Goal: Information Seeking & Learning: Find specific fact

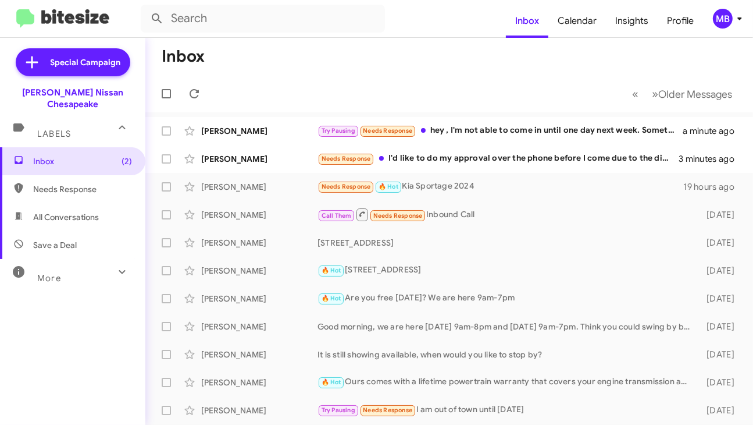
click at [725, 17] on div "MB" at bounding box center [723, 19] width 20 height 20
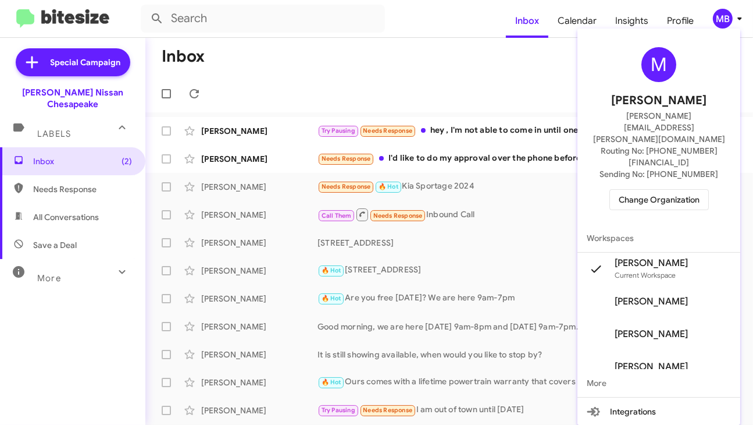
click at [680, 176] on div "M [PERSON_NAME] [PERSON_NAME][EMAIL_ADDRESS][PERSON_NAME][DOMAIN_NAME] Routing …" at bounding box center [659, 128] width 163 height 191
click at [672, 190] on span "Change Organization" at bounding box center [659, 200] width 81 height 20
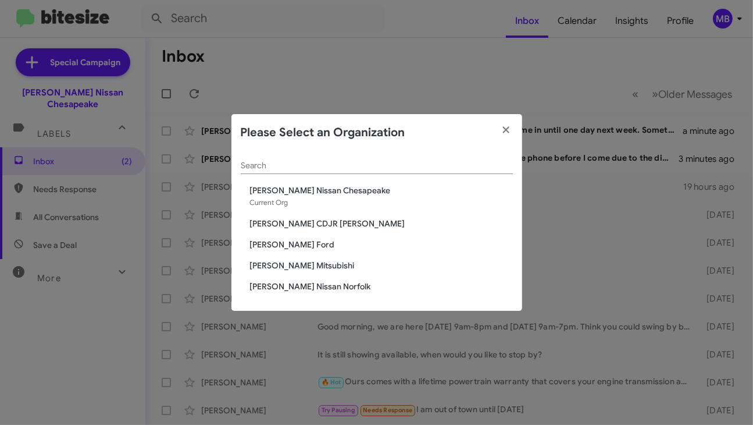
click at [254, 281] on span "[PERSON_NAME] Nissan Norfolk" at bounding box center [381, 286] width 263 height 12
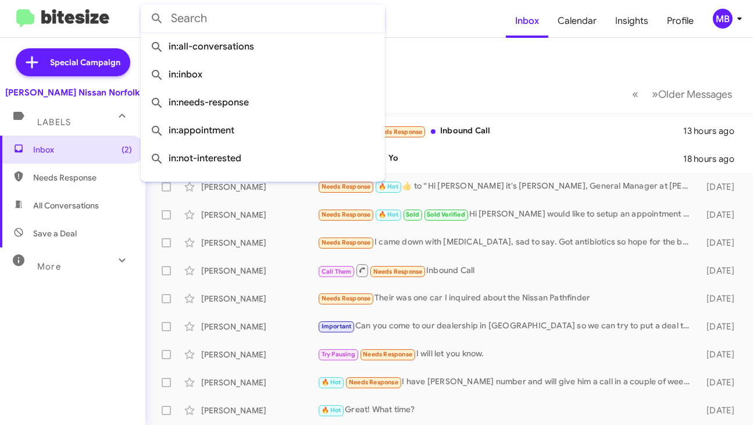
click at [333, 16] on input "text" at bounding box center [263, 19] width 244 height 28
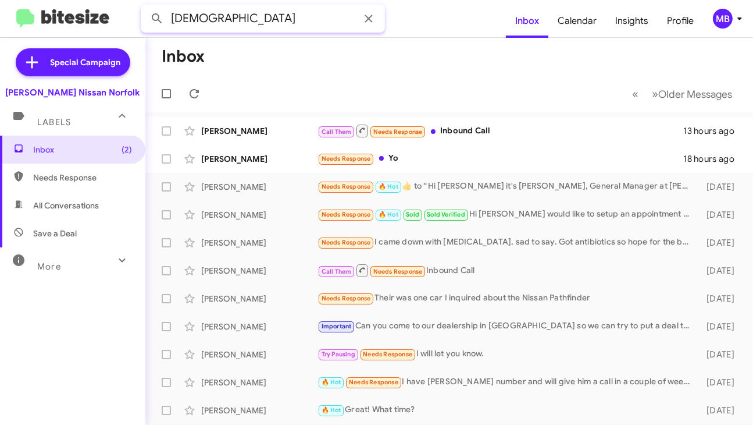
click at [145, 7] on button at bounding box center [156, 18] width 23 height 23
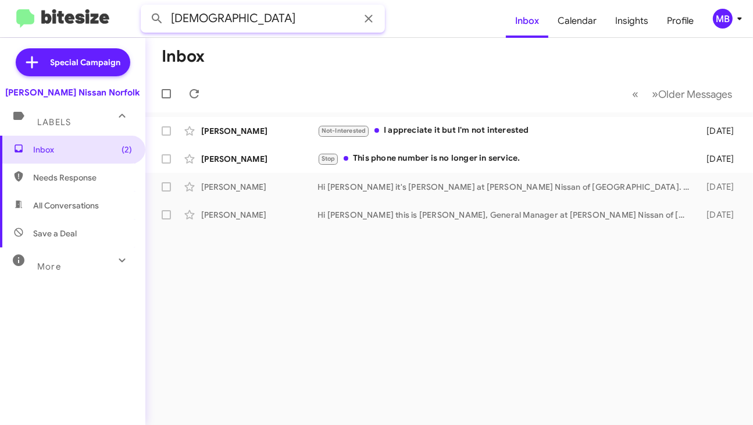
click at [316, 22] on input "ISAIAH" at bounding box center [263, 19] width 244 height 28
type input "FOWLER"
click at [145, 7] on button at bounding box center [156, 18] width 23 height 23
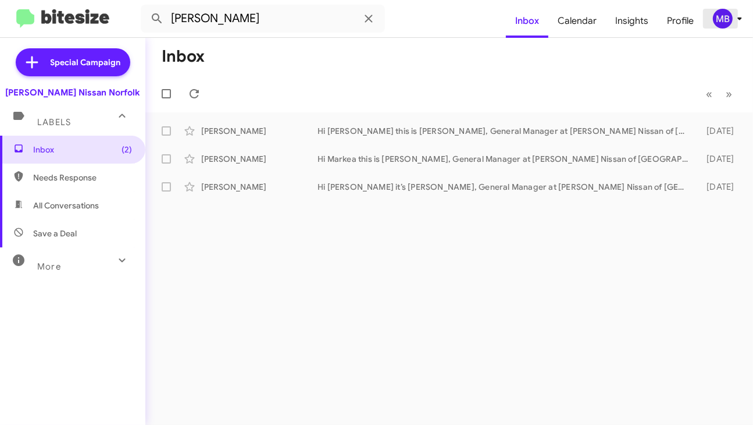
click at [725, 9] on div "MB" at bounding box center [723, 19] width 20 height 20
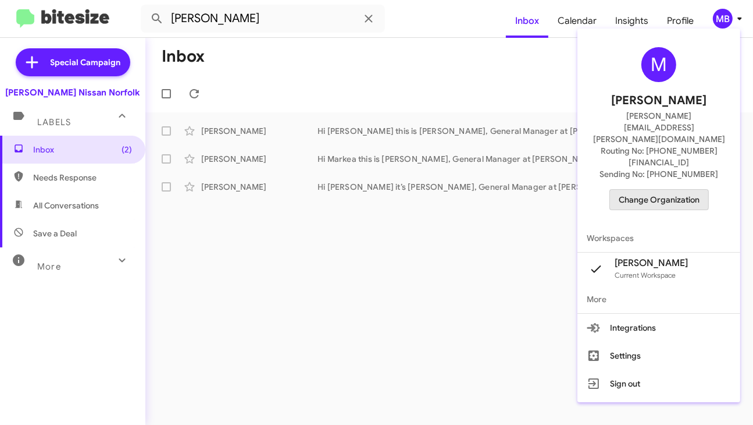
click at [671, 190] on span "Change Organization" at bounding box center [659, 200] width 81 height 20
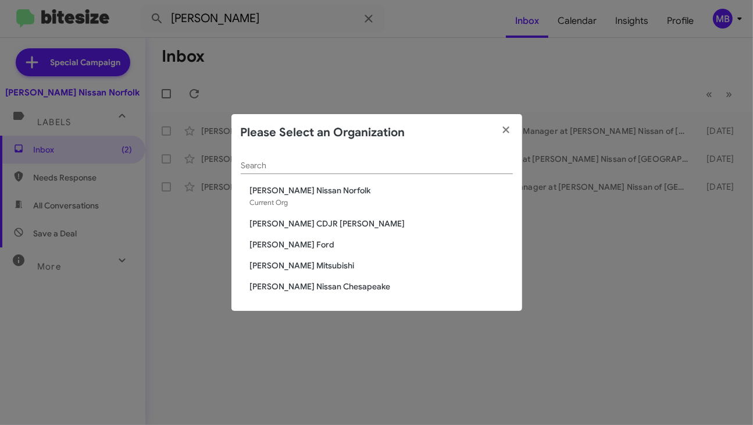
click at [335, 219] on span "[PERSON_NAME] CDJR [PERSON_NAME]" at bounding box center [381, 224] width 263 height 12
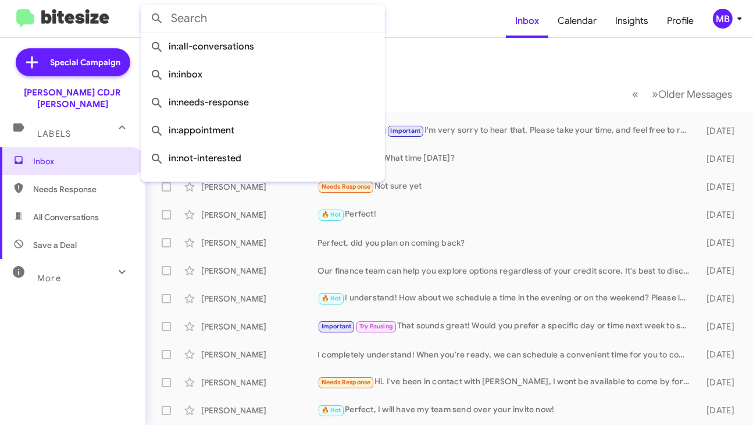
click at [286, 15] on input "text" at bounding box center [263, 19] width 244 height 28
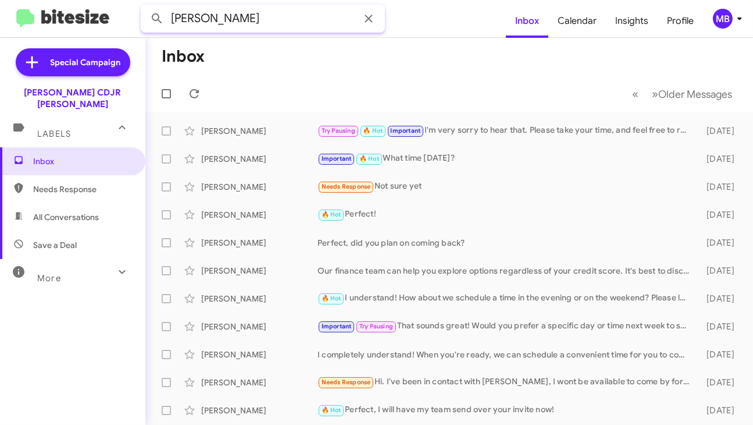
click at [145, 7] on button at bounding box center [156, 18] width 23 height 23
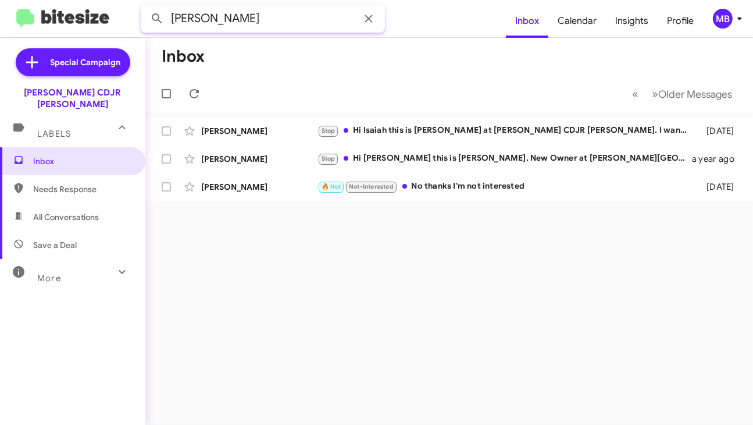
click at [247, 17] on input "[PERSON_NAME]" at bounding box center [263, 19] width 244 height 28
click at [145, 7] on button at bounding box center [156, 18] width 23 height 23
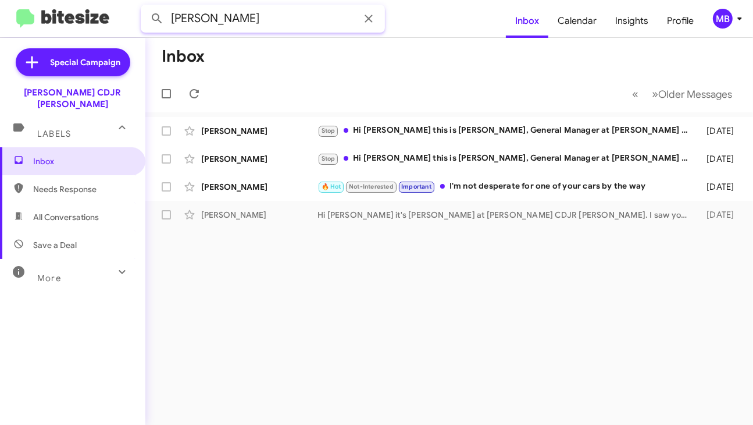
click at [267, 17] on input "[PERSON_NAME]" at bounding box center [263, 19] width 244 height 28
type input "B"
type input "A"
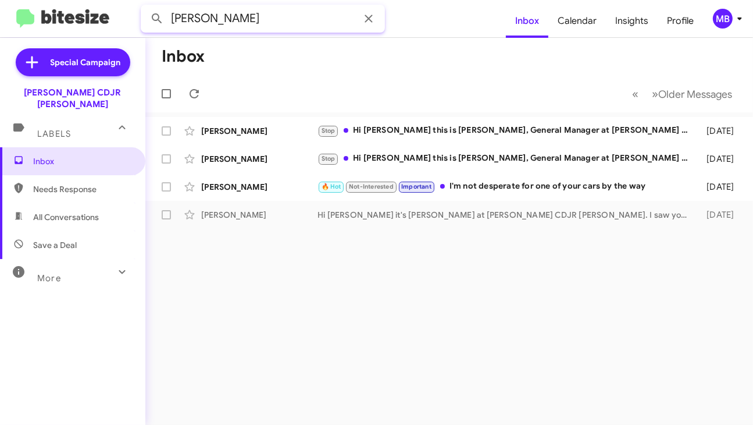
click at [145, 7] on button at bounding box center [156, 18] width 23 height 23
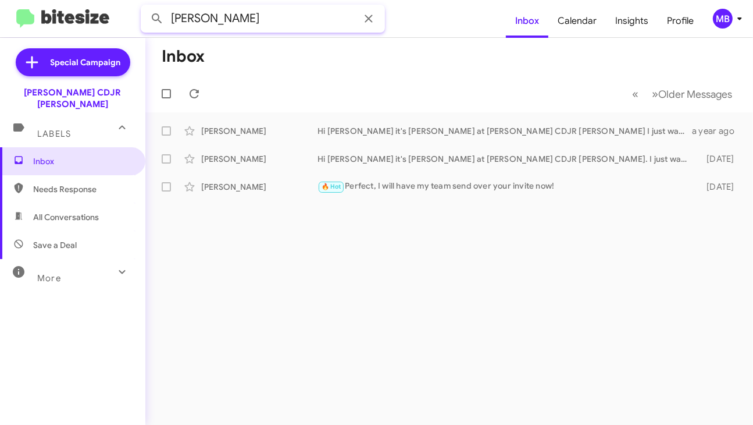
click at [247, 13] on input "[PERSON_NAME]" at bounding box center [263, 19] width 244 height 28
click at [145, 7] on button at bounding box center [156, 18] width 23 height 23
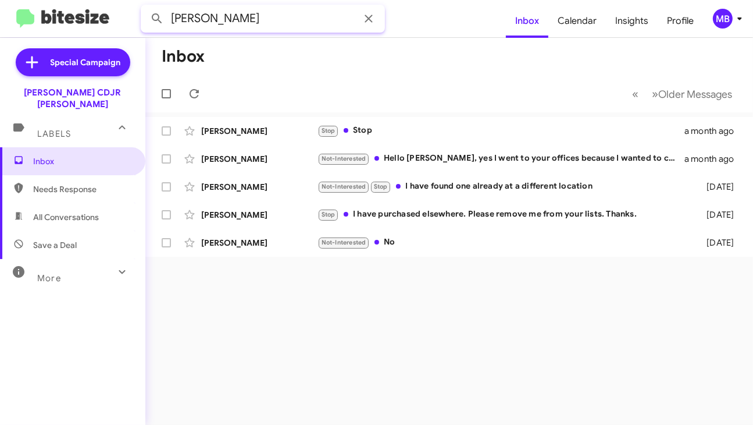
click at [219, 13] on input "[PERSON_NAME]" at bounding box center [263, 19] width 244 height 28
click at [145, 7] on button at bounding box center [156, 18] width 23 height 23
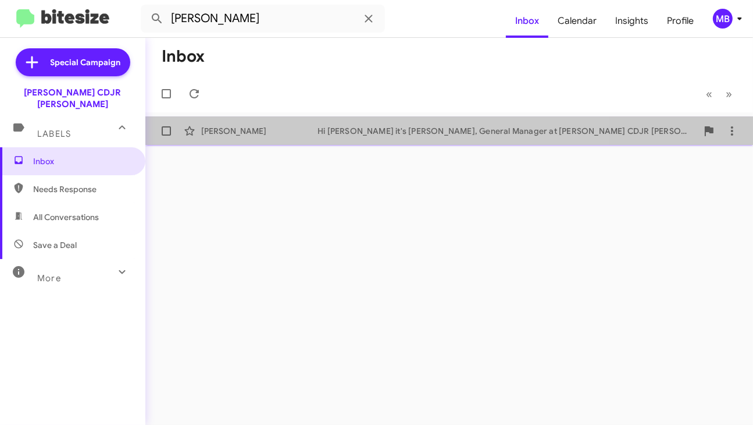
click at [312, 127] on div "[PERSON_NAME]" at bounding box center [259, 131] width 116 height 12
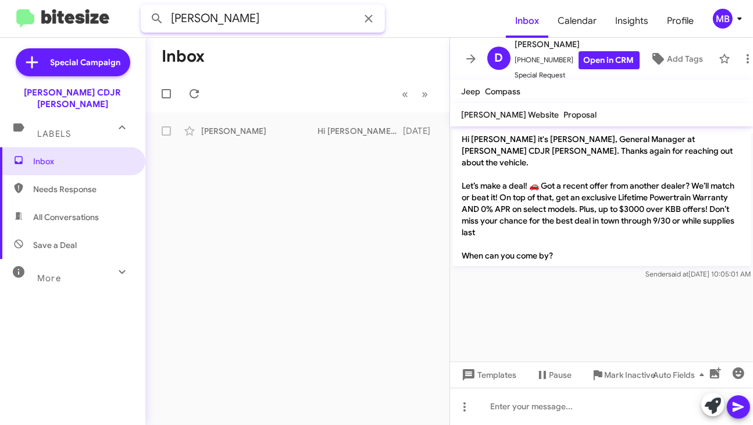
click at [268, 22] on input "[PERSON_NAME]" at bounding box center [263, 19] width 244 height 28
click at [145, 7] on button at bounding box center [156, 18] width 23 height 23
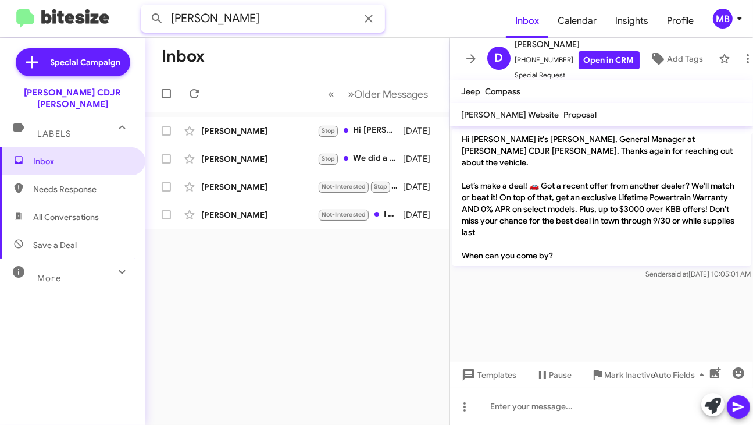
click at [288, 23] on input "[PERSON_NAME]" at bounding box center [263, 19] width 244 height 28
click at [145, 7] on button at bounding box center [156, 18] width 23 height 23
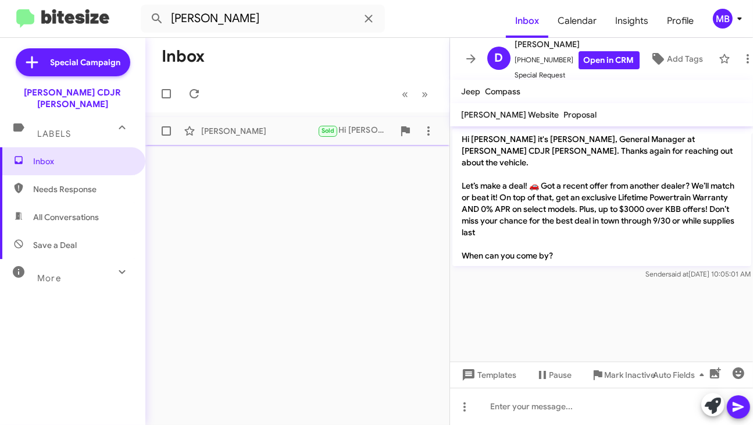
click at [282, 136] on div "[PERSON_NAME]" at bounding box center [259, 131] width 116 height 12
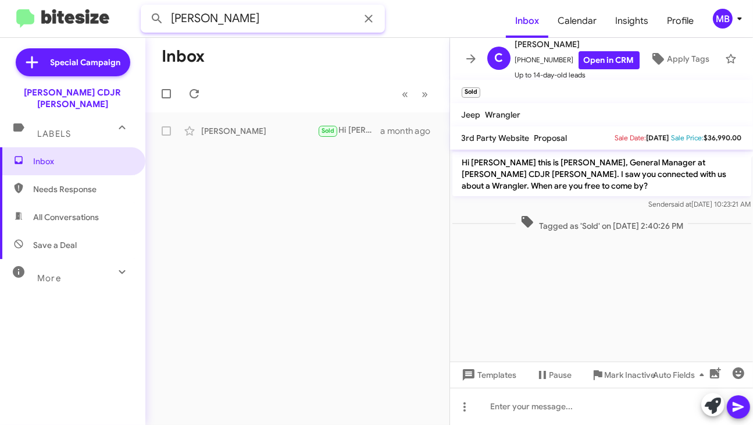
click at [230, 28] on input "[PERSON_NAME]" at bounding box center [263, 19] width 244 height 28
click at [228, 24] on input "[PERSON_NAME]" at bounding box center [263, 19] width 244 height 28
click at [145, 7] on button at bounding box center [156, 18] width 23 height 23
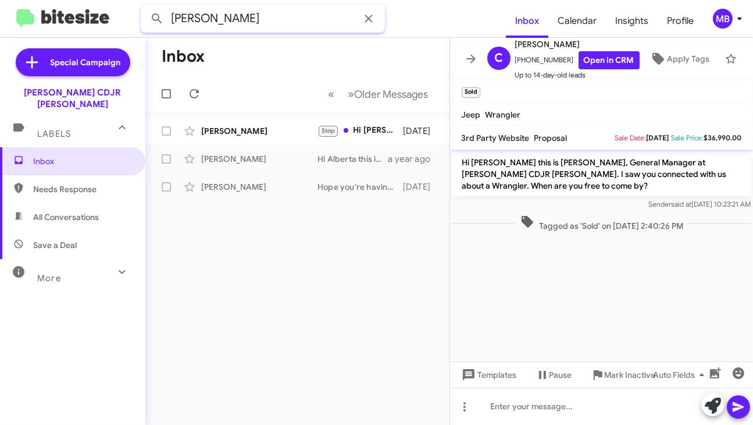
click at [215, 22] on input "[PERSON_NAME]" at bounding box center [263, 19] width 244 height 28
click at [145, 7] on button at bounding box center [156, 18] width 23 height 23
click at [305, 20] on input "[PERSON_NAME]" at bounding box center [263, 19] width 244 height 28
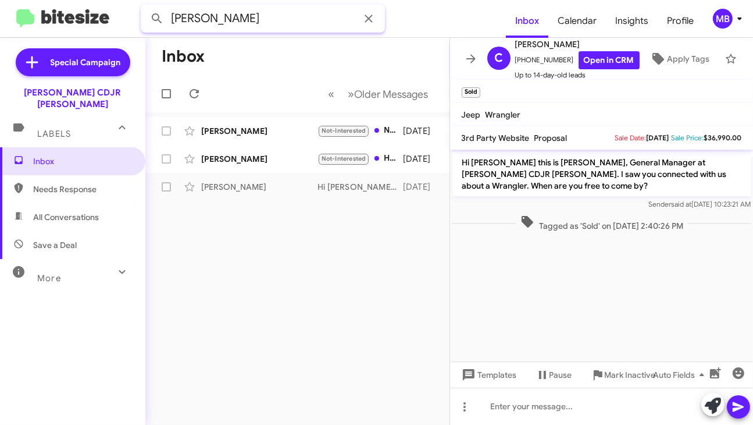
click at [305, 20] on input "[PERSON_NAME]" at bounding box center [263, 19] width 244 height 28
click at [145, 7] on button at bounding box center [156, 18] width 23 height 23
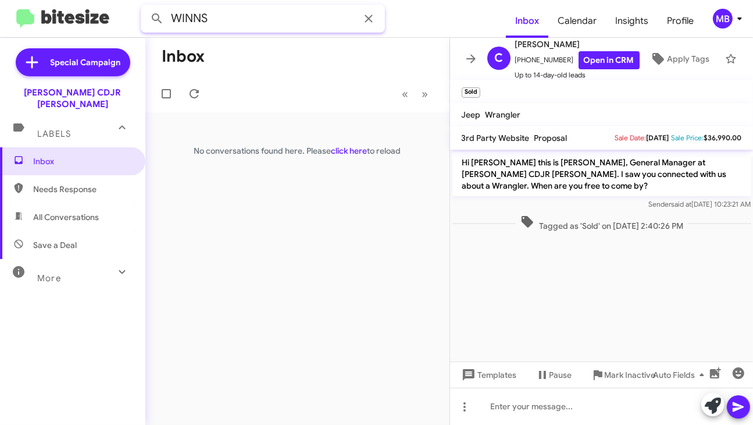
click at [259, 9] on input "WINNS" at bounding box center [263, 19] width 244 height 28
click at [145, 7] on button at bounding box center [156, 18] width 23 height 23
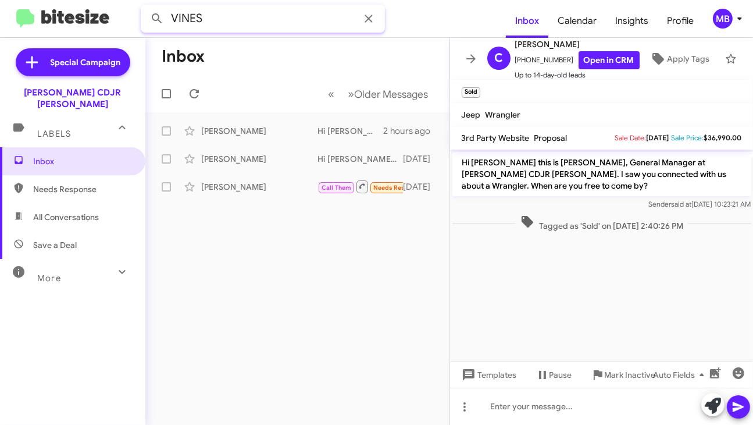
click at [234, 10] on input "VINES" at bounding box center [263, 19] width 244 height 28
click at [145, 7] on button at bounding box center [156, 18] width 23 height 23
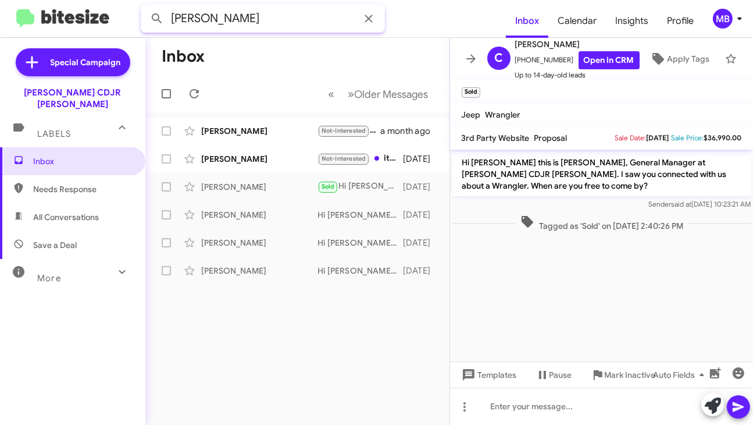
click at [191, 21] on input "[PERSON_NAME]" at bounding box center [263, 19] width 244 height 28
click at [145, 7] on button at bounding box center [156, 18] width 23 height 23
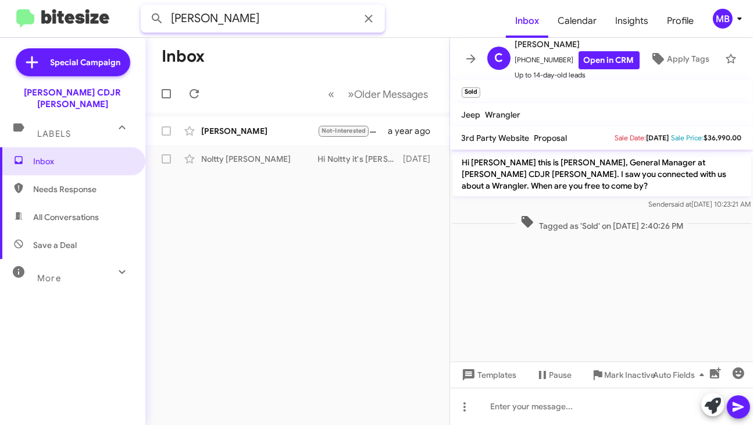
click at [228, 6] on input "[PERSON_NAME]" at bounding box center [263, 19] width 244 height 28
click at [226, 25] on input "[PERSON_NAME]" at bounding box center [263, 19] width 244 height 28
click at [145, 7] on button at bounding box center [156, 18] width 23 height 23
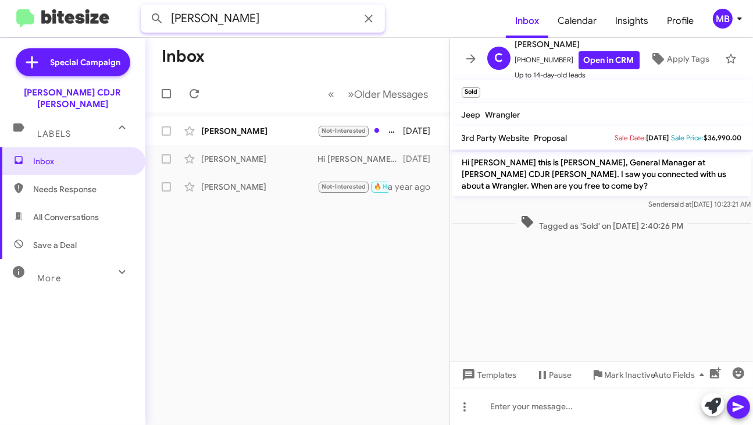
click at [201, 13] on input "[PERSON_NAME]" at bounding box center [263, 19] width 244 height 28
click at [145, 7] on button at bounding box center [156, 18] width 23 height 23
click at [300, 15] on input "ALDEN" at bounding box center [263, 19] width 244 height 28
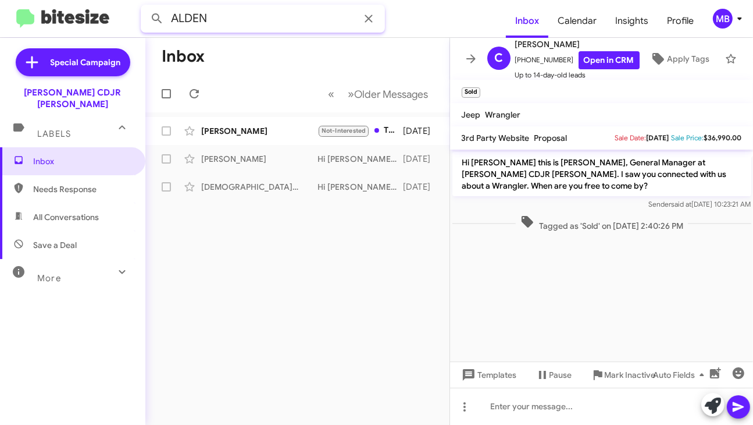
click at [300, 15] on input "ALDEN" at bounding box center [263, 19] width 244 height 28
type input "CLYTIA"
click at [145, 7] on button at bounding box center [156, 18] width 23 height 23
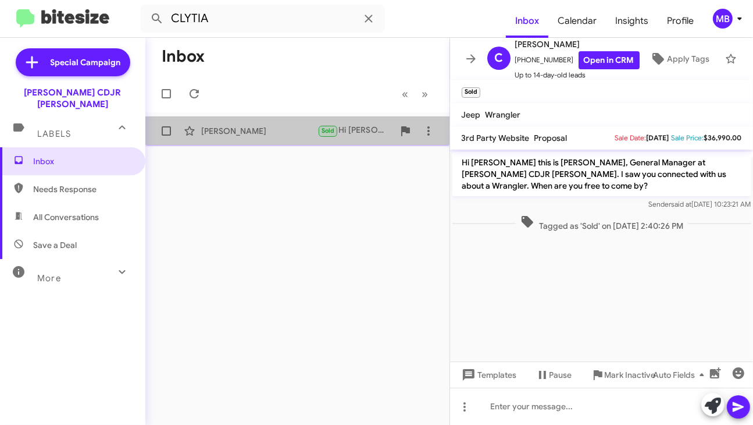
click at [307, 131] on div "[PERSON_NAME]" at bounding box center [259, 131] width 116 height 12
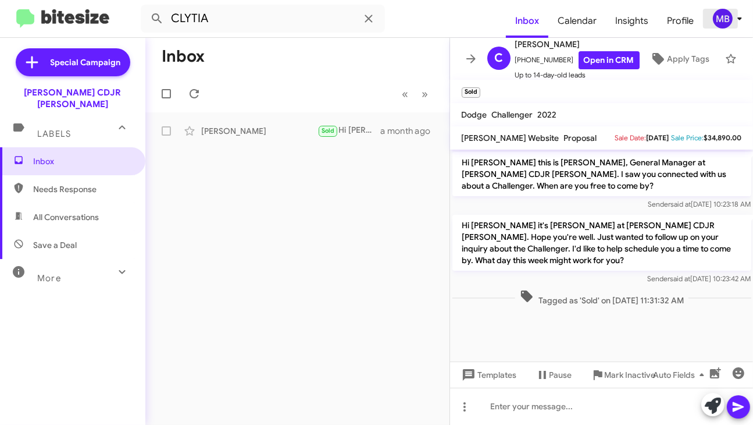
click at [727, 22] on div "MB" at bounding box center [723, 19] width 20 height 20
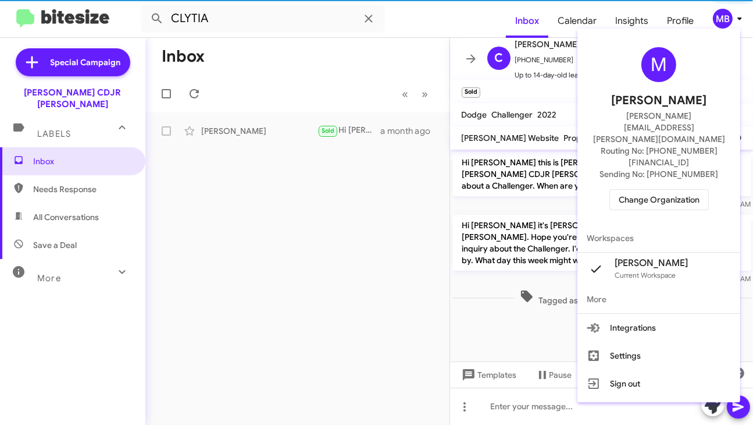
click at [664, 190] on span "Change Organization" at bounding box center [659, 200] width 81 height 20
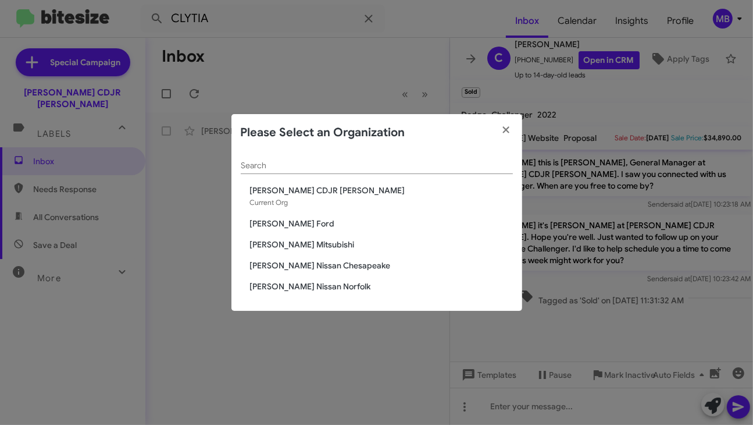
click at [358, 243] on span "[PERSON_NAME] Mitsubishi" at bounding box center [381, 244] width 263 height 12
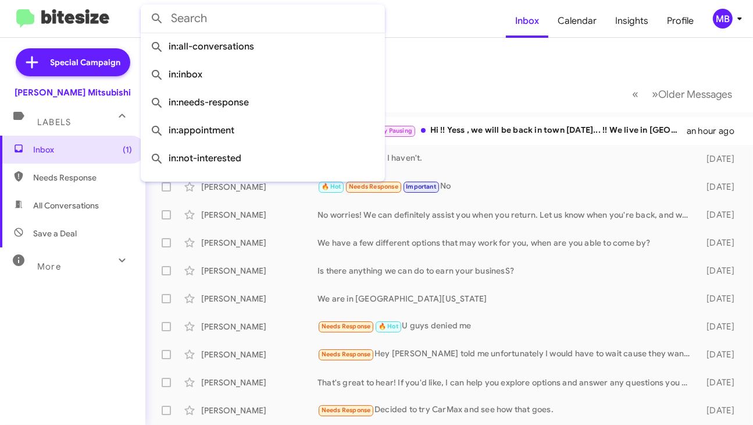
click at [340, 19] on input "text" at bounding box center [263, 19] width 244 height 28
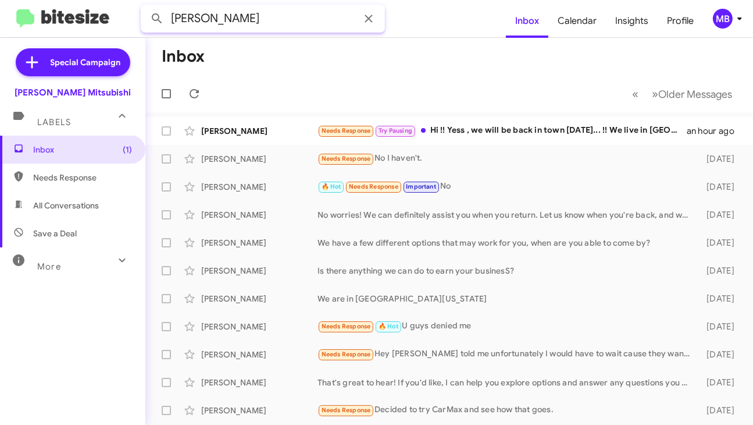
click at [145, 7] on button at bounding box center [156, 18] width 23 height 23
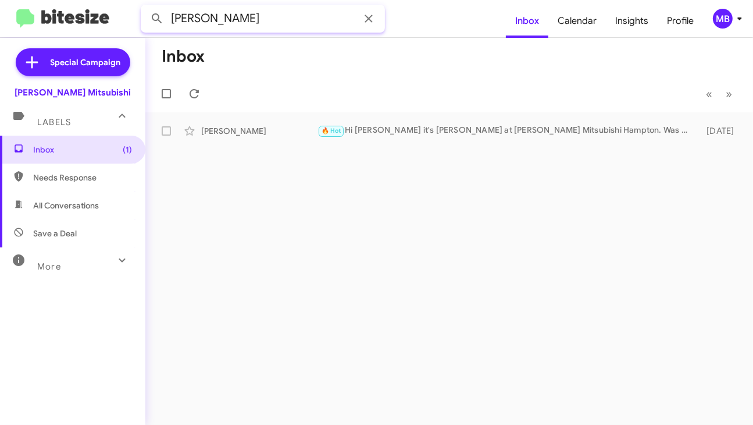
click at [300, 19] on input "HENRY" at bounding box center [263, 19] width 244 height 28
click at [145, 7] on button at bounding box center [156, 18] width 23 height 23
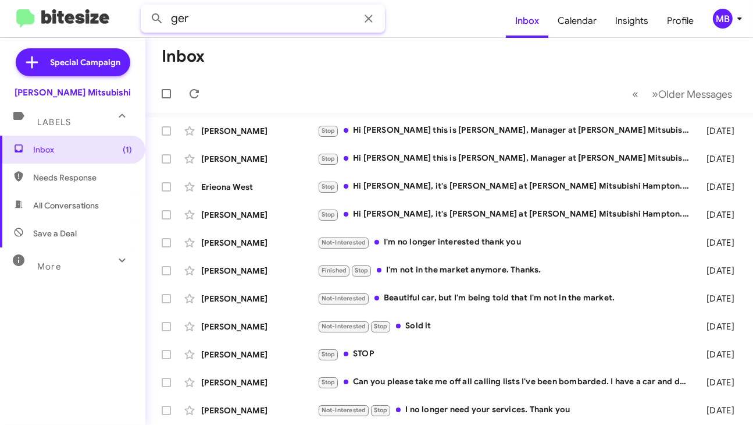
click at [313, 16] on input "ger" at bounding box center [263, 19] width 244 height 28
click at [145, 7] on button at bounding box center [156, 18] width 23 height 23
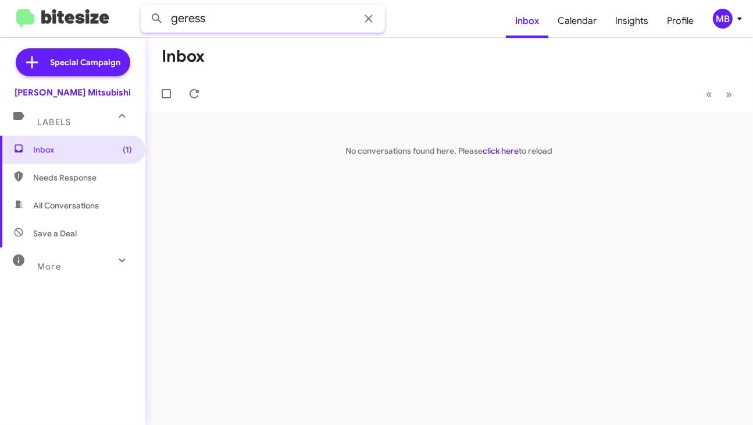
click at [219, 11] on input "geress" at bounding box center [263, 19] width 244 height 28
click at [227, 20] on input "geress" at bounding box center [263, 19] width 244 height 28
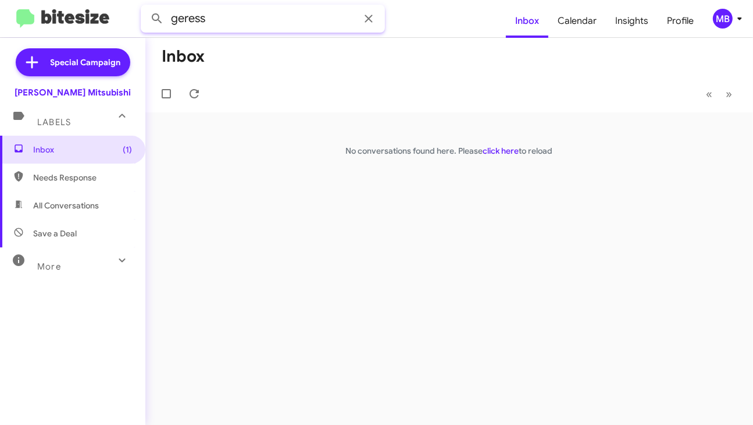
click at [227, 20] on input "geress" at bounding box center [263, 19] width 244 height 28
click at [145, 7] on button at bounding box center [156, 18] width 23 height 23
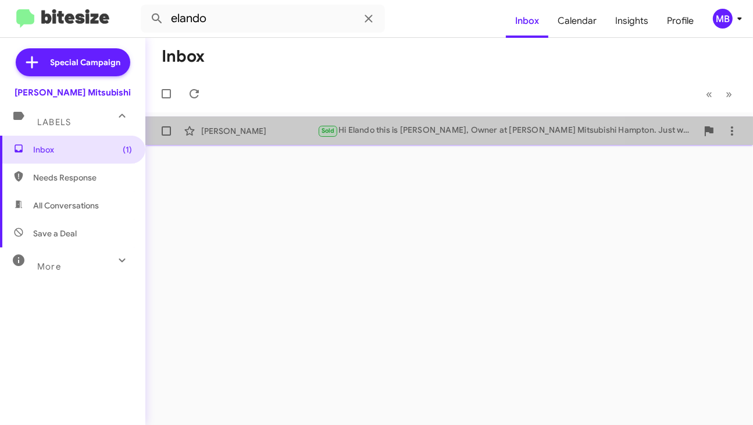
click at [246, 130] on div "Elando Brownson" at bounding box center [259, 131] width 116 height 12
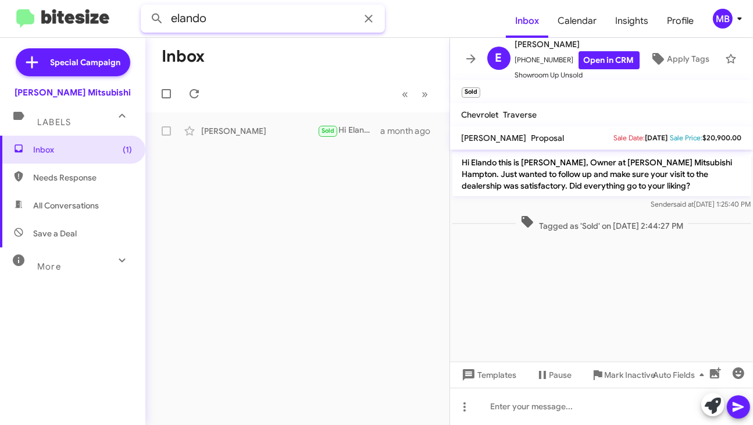
click at [258, 25] on input "elando" at bounding box center [263, 19] width 244 height 28
click at [145, 7] on button at bounding box center [156, 18] width 23 height 23
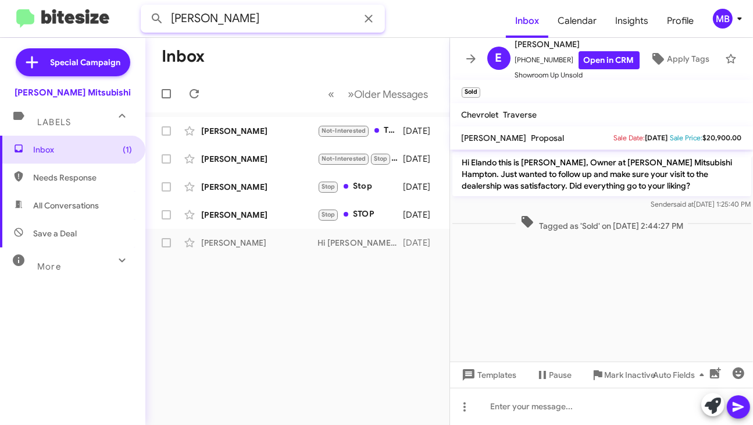
click at [287, 9] on input "JONES" at bounding box center [263, 19] width 244 height 28
click at [265, 22] on input "CARLOS" at bounding box center [263, 19] width 244 height 28
type input "CARLOS"
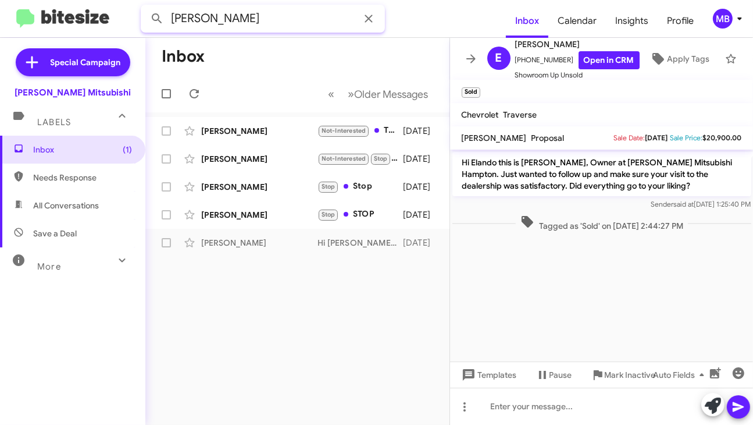
click at [145, 7] on button at bounding box center [156, 18] width 23 height 23
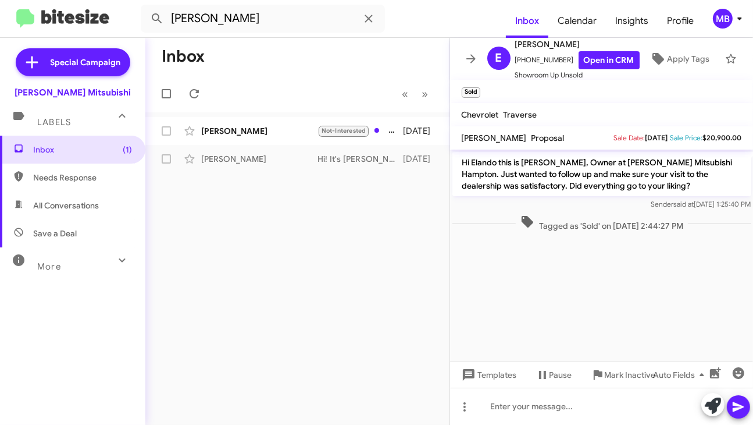
click at [732, 22] on span "MB" at bounding box center [729, 19] width 35 height 20
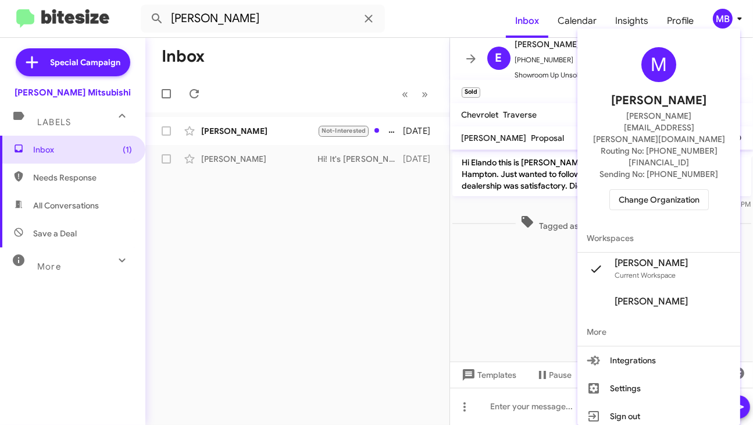
click at [732, 22] on div at bounding box center [376, 212] width 753 height 425
